Goal: Task Accomplishment & Management: Manage account settings

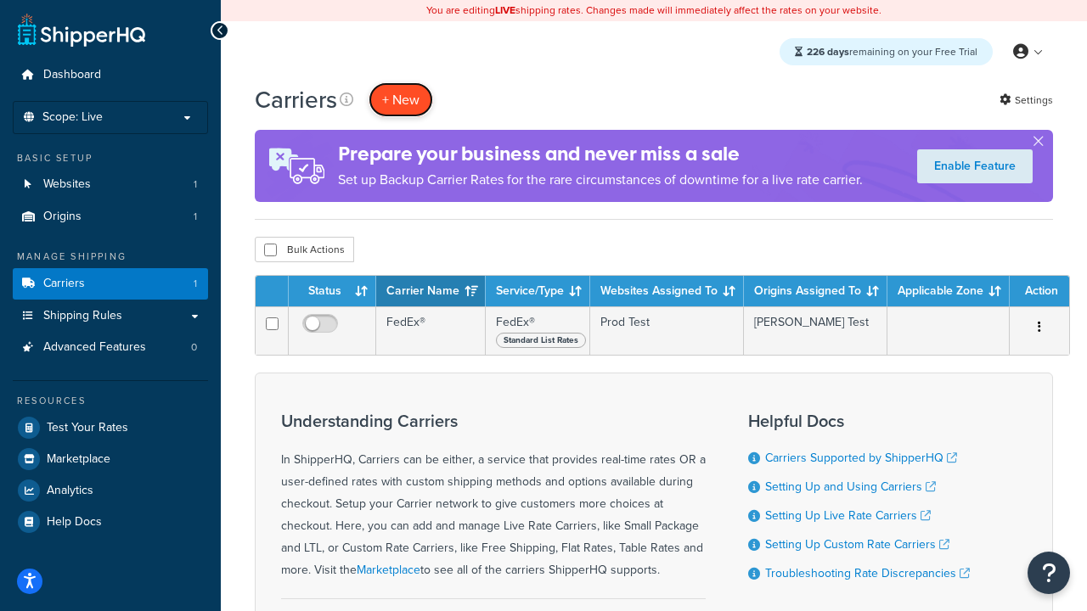
click at [401, 99] on button "+ New" at bounding box center [400, 99] width 65 height 35
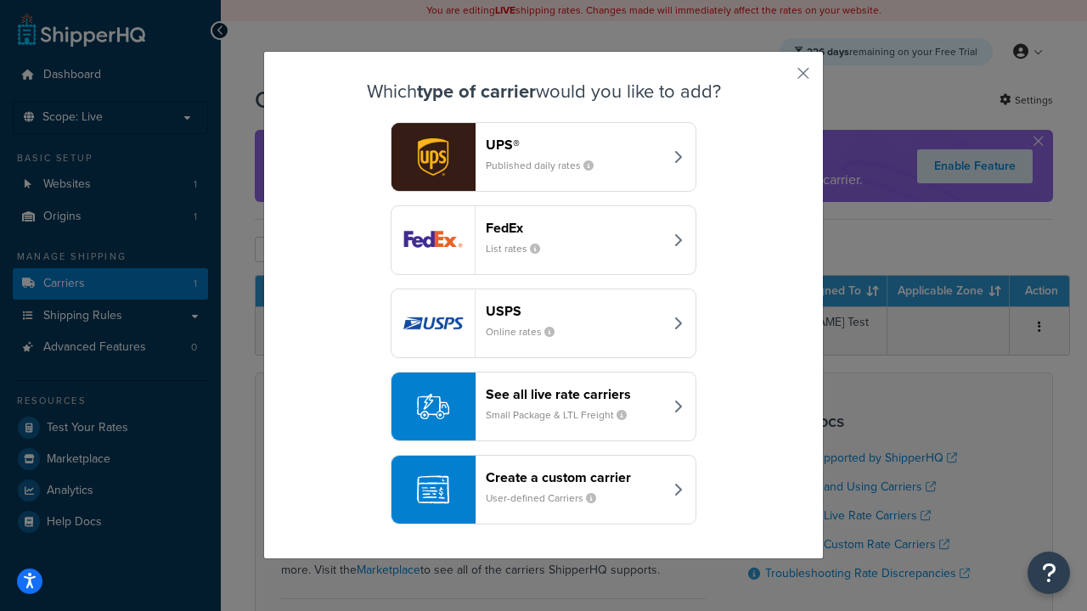
click at [574, 228] on header "FedEx" at bounding box center [574, 228] width 177 height 16
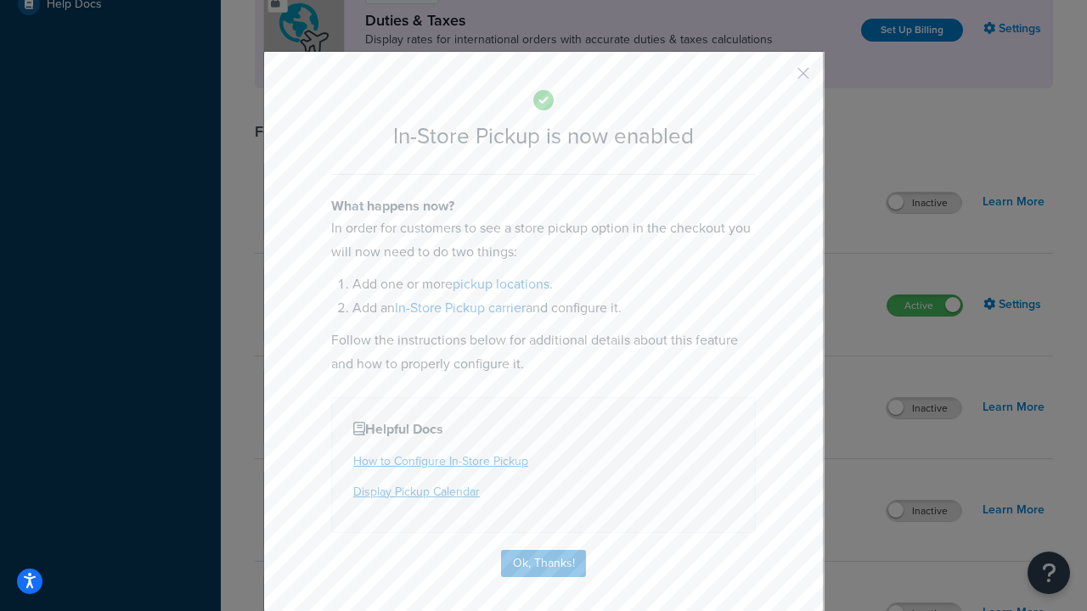
click at [778, 79] on button "button" at bounding box center [778, 79] width 4 height 4
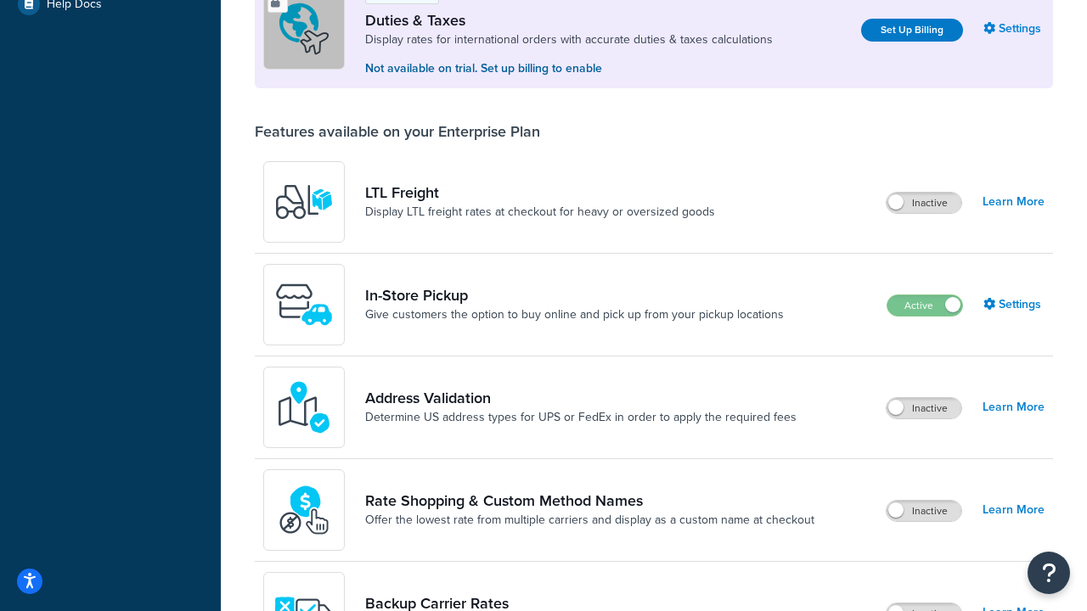
scroll to position [518, 0]
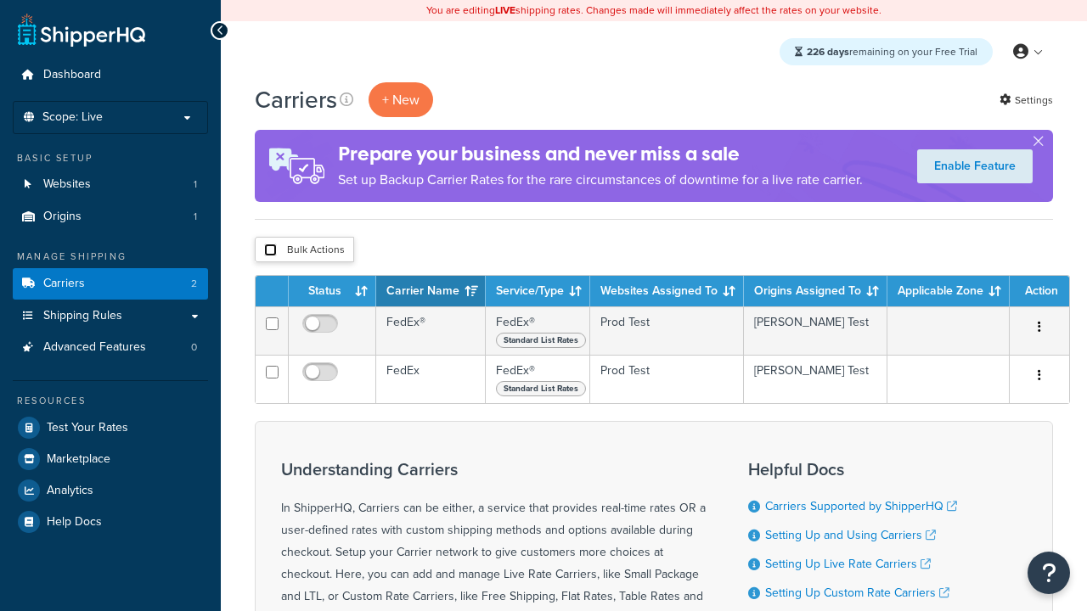
click at [270, 250] on input "checkbox" at bounding box center [270, 250] width 13 height 13
checkbox input "true"
click at [0, 0] on button "Delete" at bounding box center [0, 0] width 0 height 0
